Goal: Task Accomplishment & Management: Complete application form

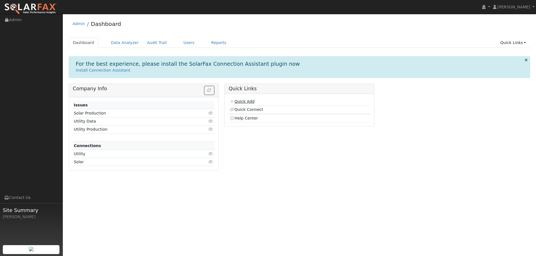
click at [244, 101] on link "Quick Add" at bounding box center [241, 101] width 25 height 4
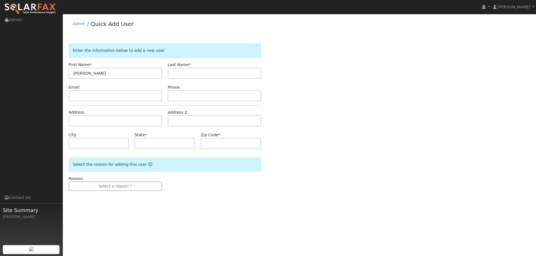
type input "[PERSON_NAME]"
click at [191, 78] on input "text" at bounding box center [214, 73] width 93 height 11
type input "[PERSON_NAME]"
click at [177, 98] on input "text" at bounding box center [214, 95] width 93 height 11
type input "5302104147"
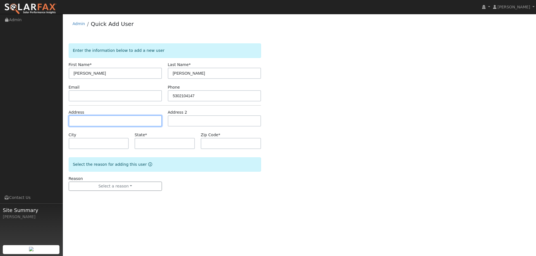
click at [95, 123] on input "text" at bounding box center [115, 120] width 93 height 11
click at [96, 119] on input "text" at bounding box center [115, 120] width 93 height 11
paste input "632 South Auburn Street"
type input "632 South Auburn Street"
type input "Grass Valley"
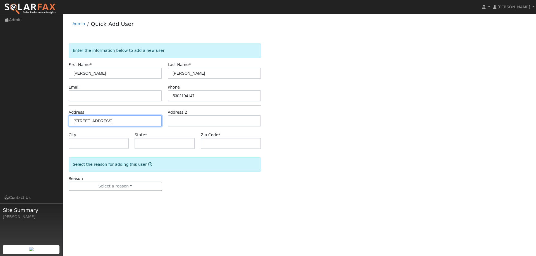
type input "CA"
type input "95945"
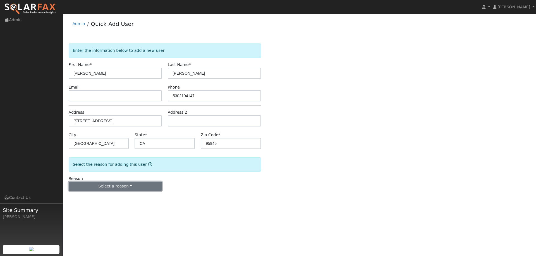
click at [100, 188] on button "Select a reason" at bounding box center [115, 186] width 93 height 9
click at [94, 198] on link "New lead" at bounding box center [100, 198] width 62 height 8
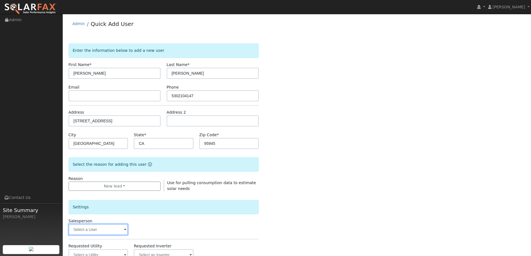
click at [93, 230] on input "text" at bounding box center [99, 229] width 60 height 11
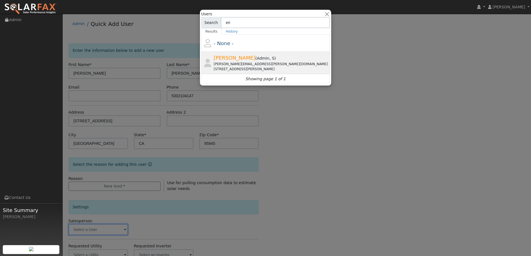
type input "eri"
click at [236, 65] on div "eric.frakes@ambrosesolar.com" at bounding box center [271, 64] width 115 height 5
type input "Eric Frakes"
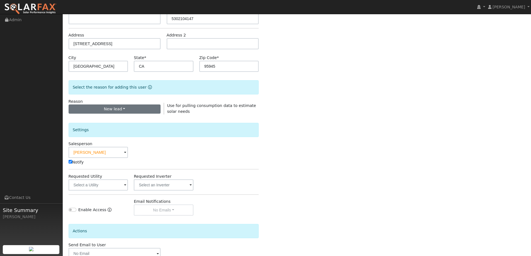
scroll to position [84, 0]
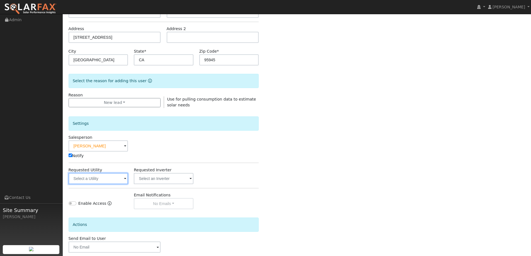
click at [101, 180] on input "text" at bounding box center [99, 178] width 60 height 11
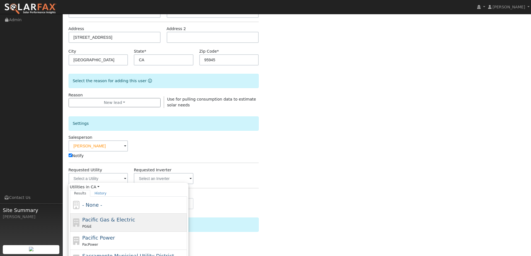
click at [107, 226] on div "PG&E" at bounding box center [133, 227] width 103 height 6
type input "Pacific Gas & Electric"
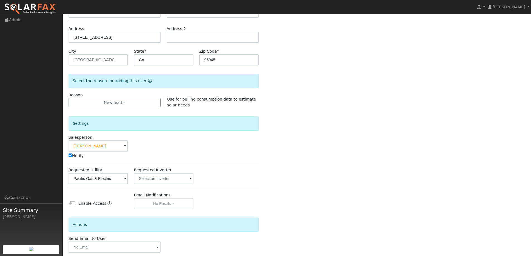
scroll to position [112, 0]
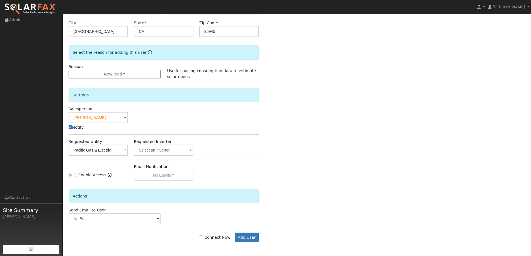
click at [204, 236] on label "Connect Now" at bounding box center [214, 238] width 31 height 6
click at [203, 236] on input "Connect Now" at bounding box center [201, 238] width 4 height 4
checkbox input "true"
click at [249, 238] on button "Add User" at bounding box center [247, 237] width 24 height 9
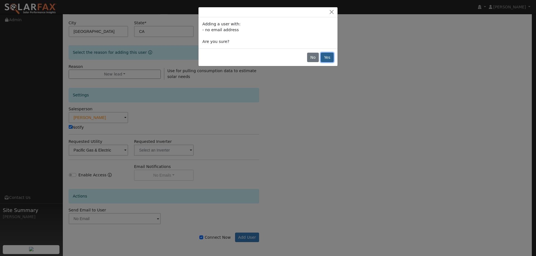
click at [326, 58] on button "Yes" at bounding box center [327, 57] width 13 height 9
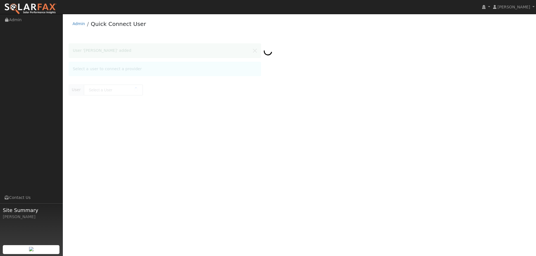
type input "[PERSON_NAME]"
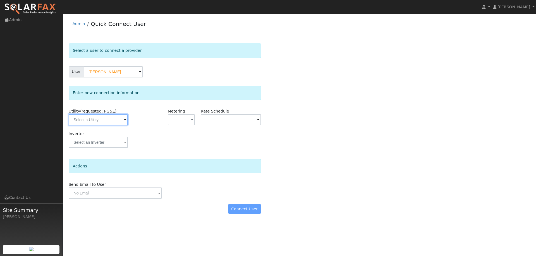
click at [110, 119] on input "text" at bounding box center [98, 119] width 59 height 11
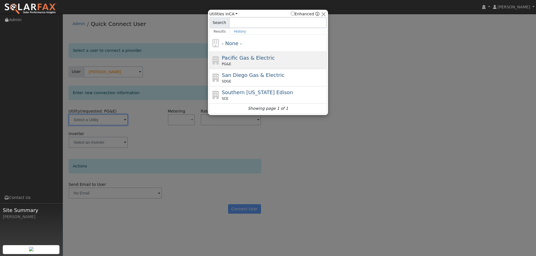
click at [257, 65] on div "PG&E" at bounding box center [273, 64] width 103 height 5
type input "PG&E"
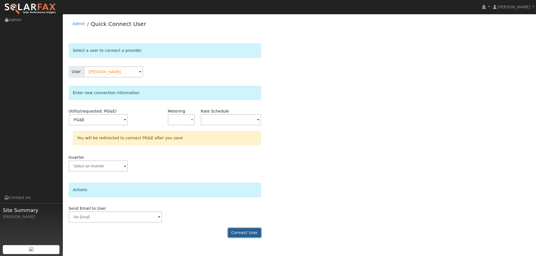
click at [238, 237] on button "Connect User" at bounding box center [244, 232] width 33 height 9
